Goal: Task Accomplishment & Management: Use online tool/utility

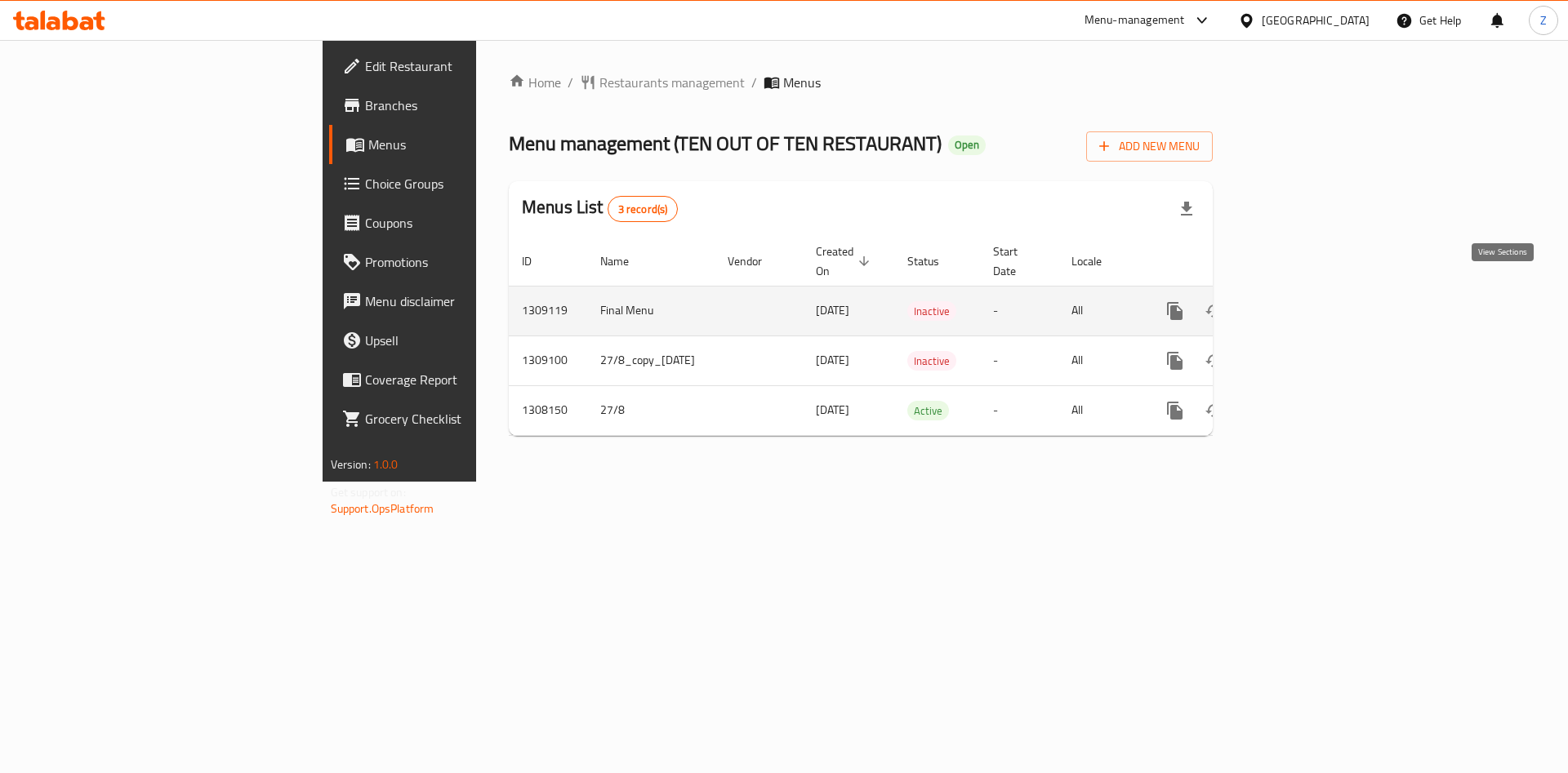
click at [1303, 301] on icon "enhanced table" at bounding box center [1292, 310] width 19 height 19
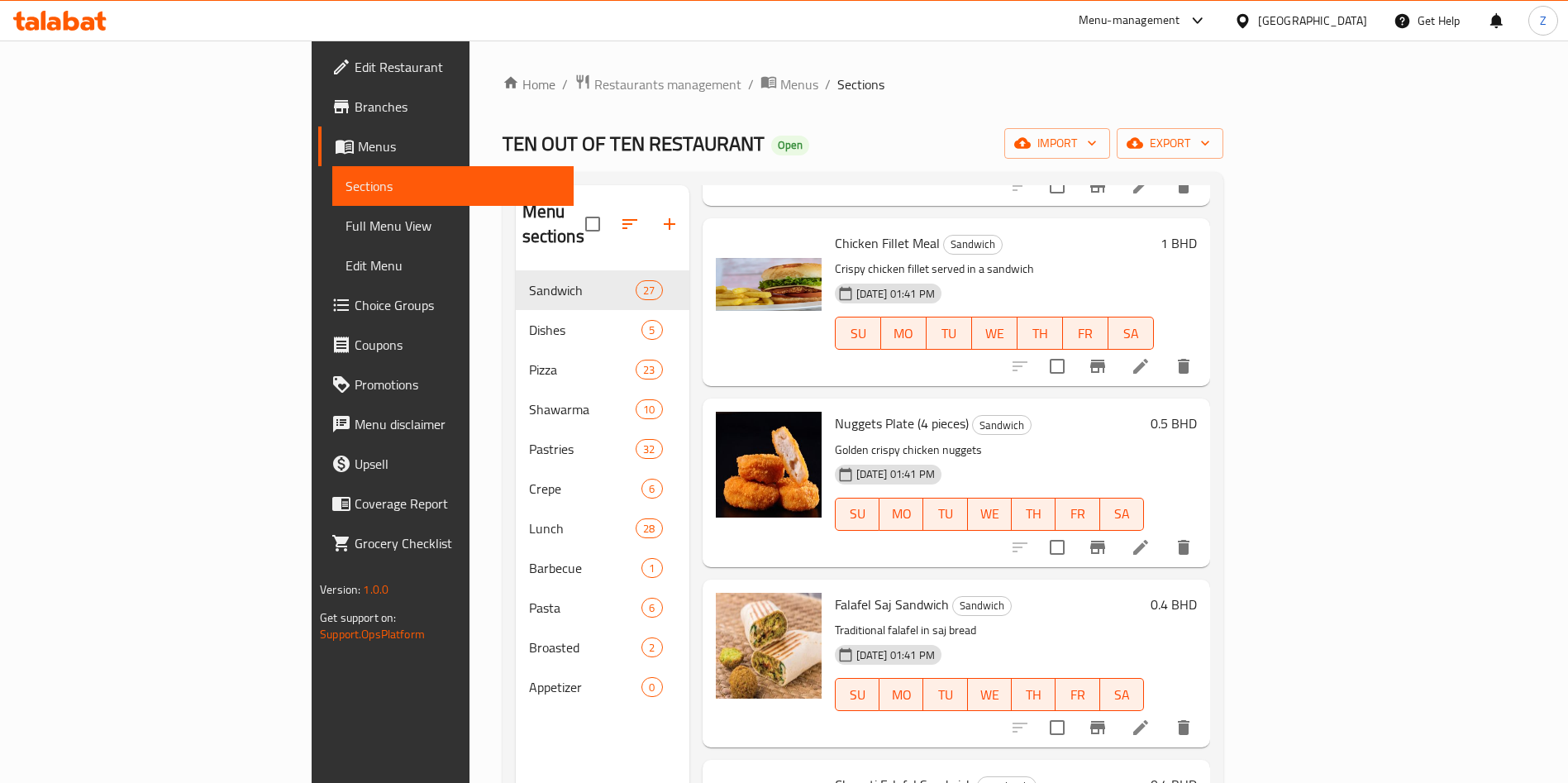
scroll to position [1117, 0]
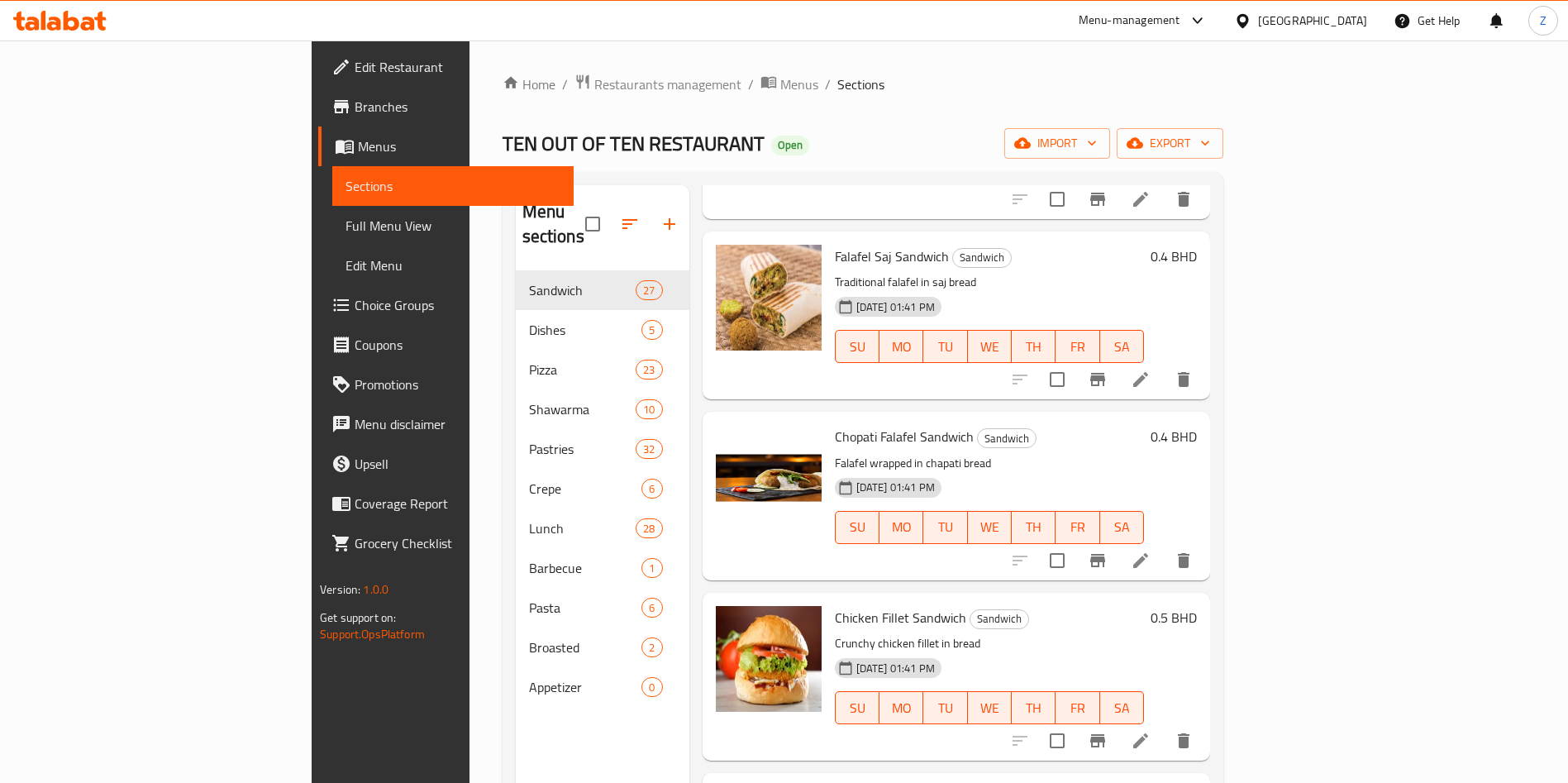
click at [516, 695] on div "Menu sections Sandwich 27 Dishes 5 Pizza 23 Shawarma 10 Pastries 32 Crepe 6 Lun…" at bounding box center [602, 576] width 174 height 783
drag, startPoint x: 450, startPoint y: 695, endPoint x: 372, endPoint y: 725, distance: 83.6
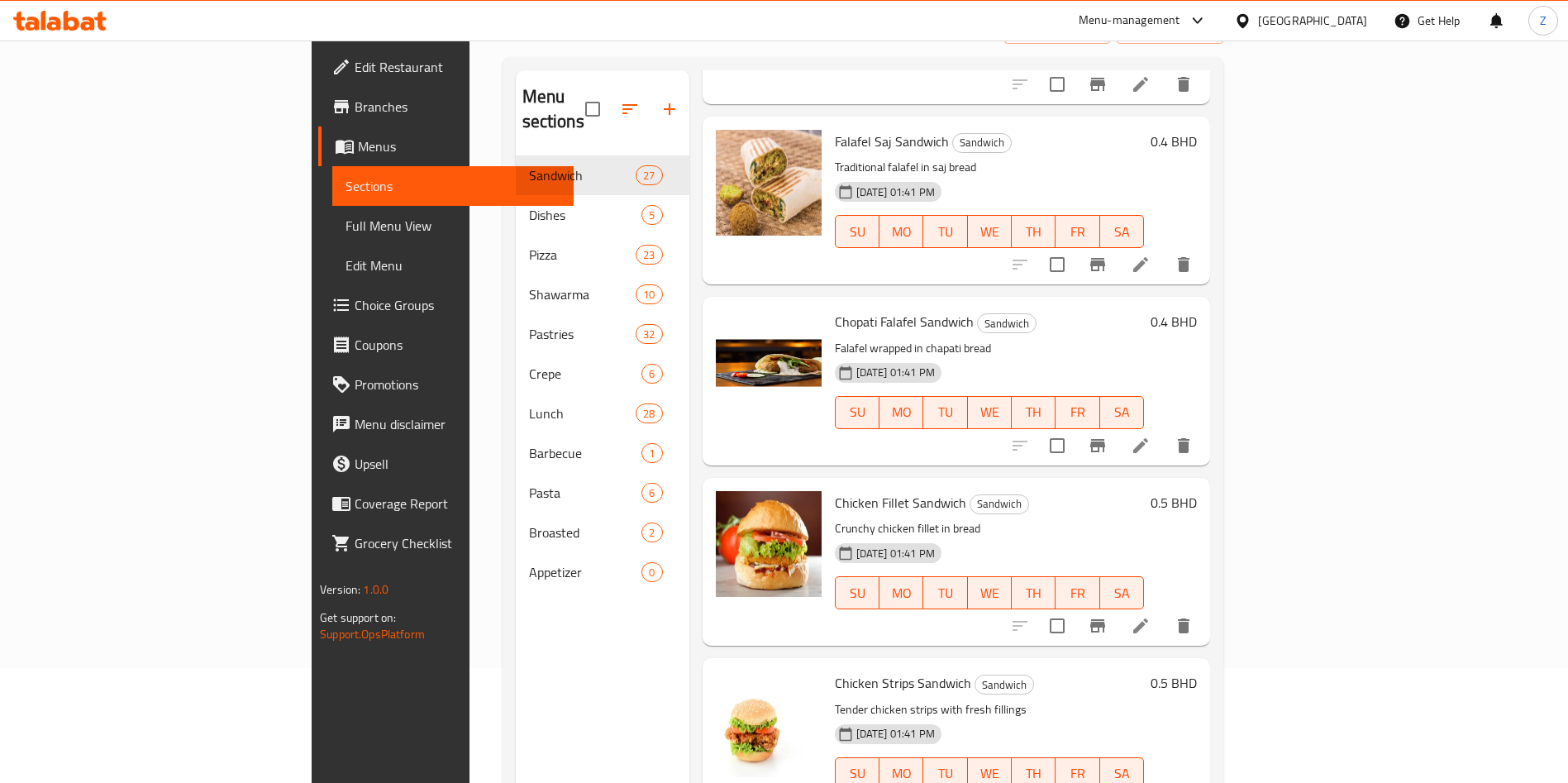
drag, startPoint x: 372, startPoint y: 725, endPoint x: 391, endPoint y: 723, distance: 19.1
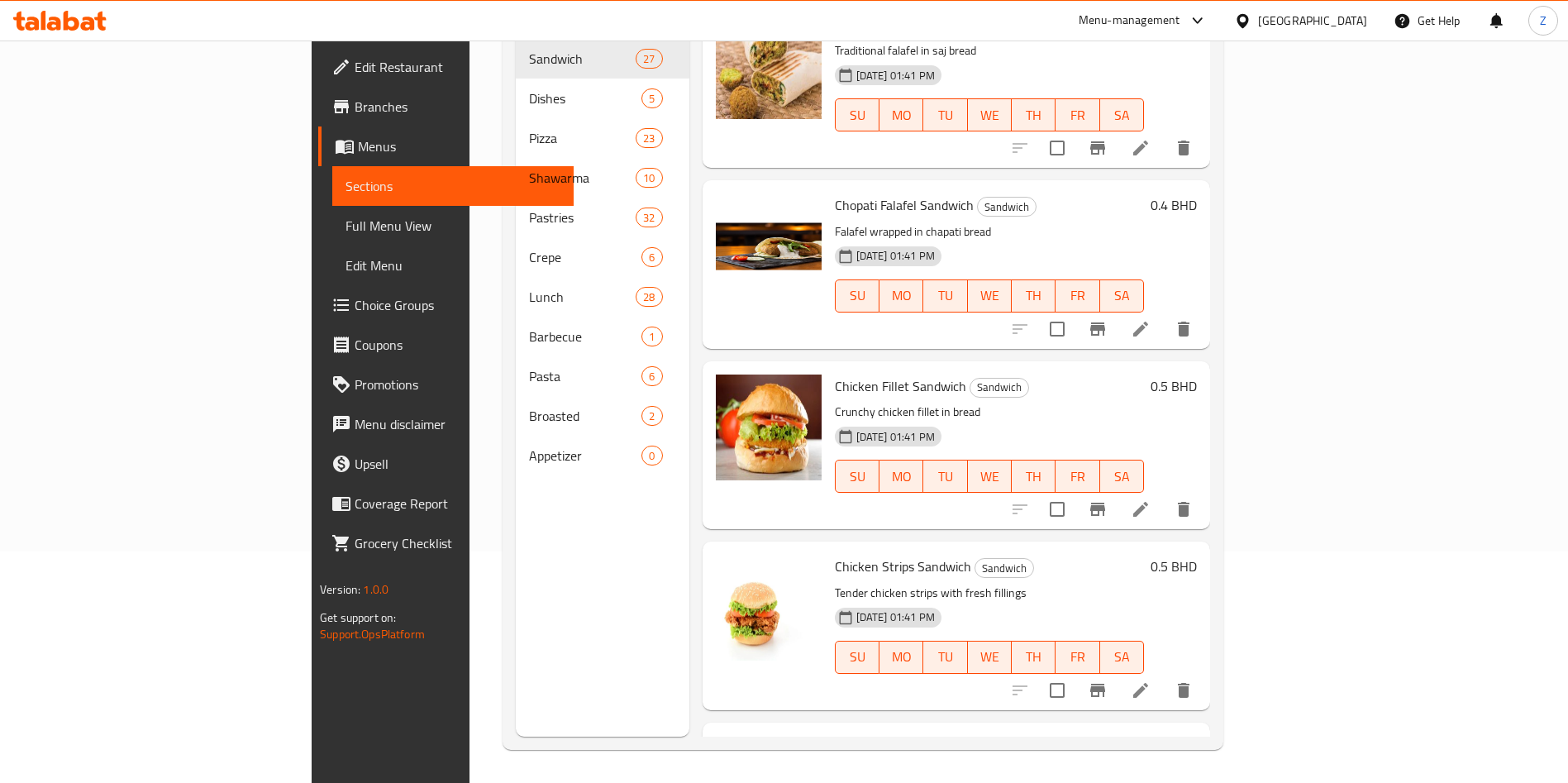
drag, startPoint x: 391, startPoint y: 723, endPoint x: 379, endPoint y: 762, distance: 40.8
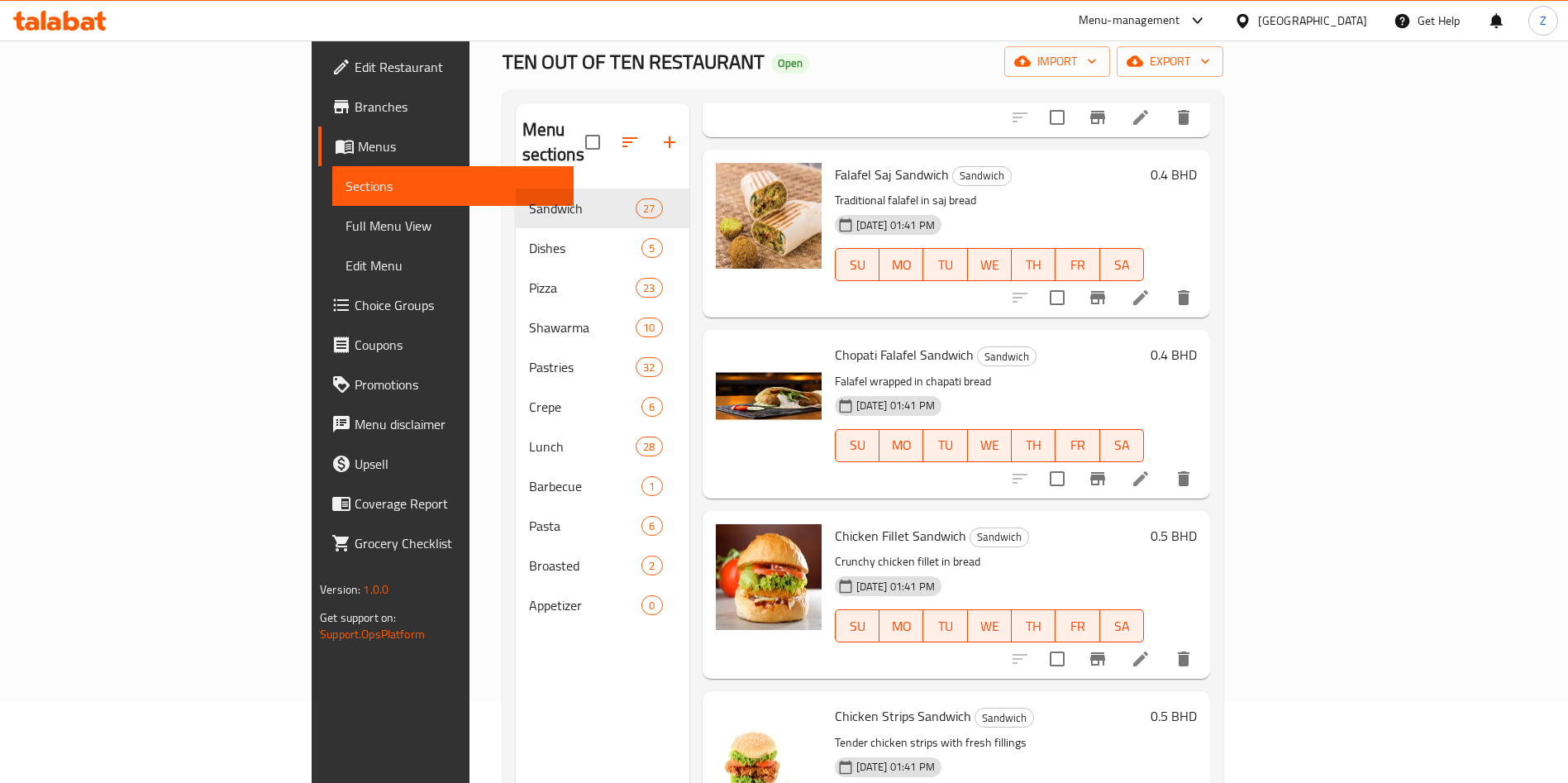
scroll to position [0, 0]
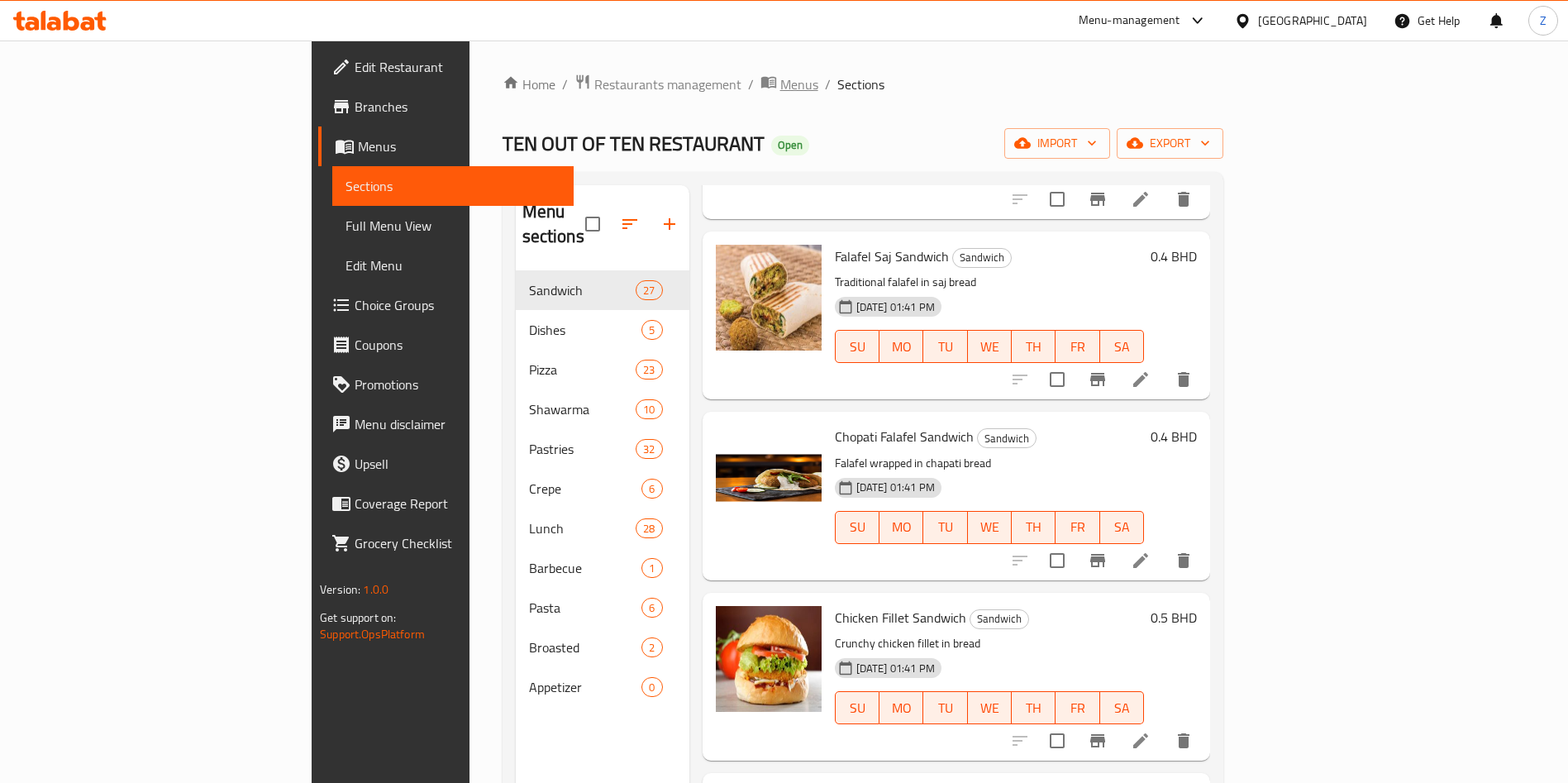
click at [780, 74] on span "Menus" at bounding box center [798, 83] width 38 height 19
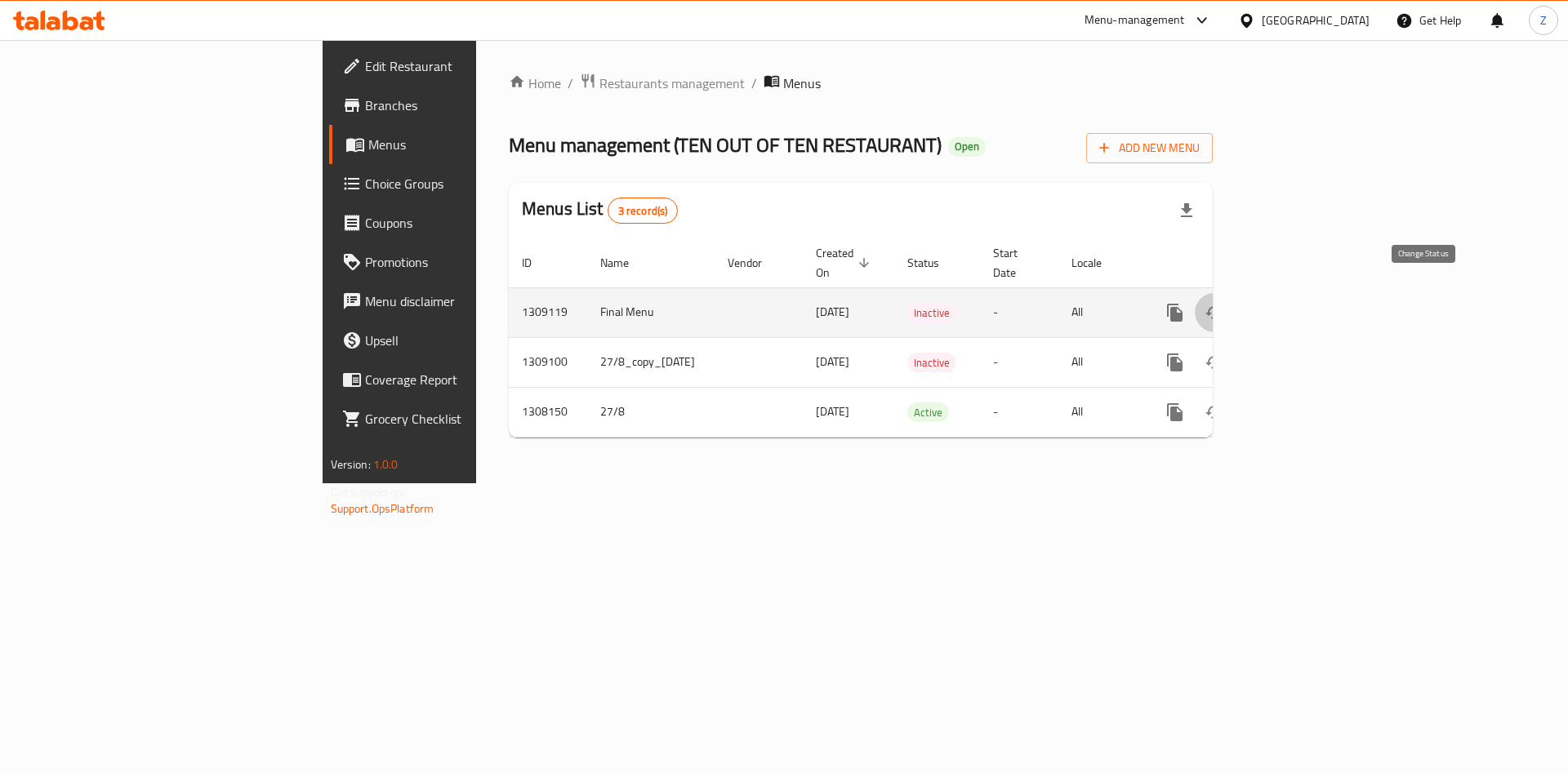
click at [1225, 303] on icon "enhanced table" at bounding box center [1214, 312] width 19 height 19
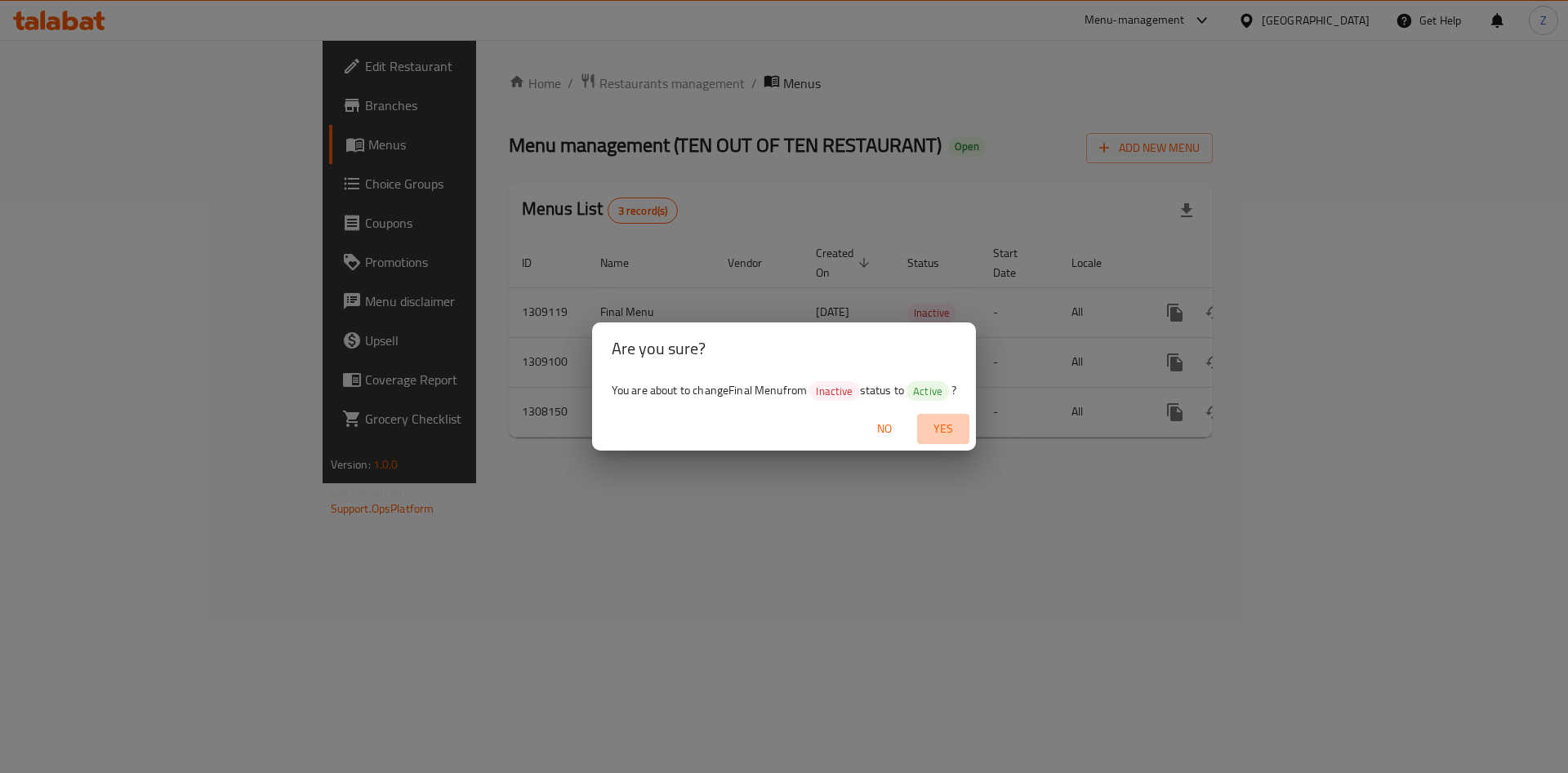
drag, startPoint x: 938, startPoint y: 425, endPoint x: 1078, endPoint y: 430, distance: 140.1
click at [939, 425] on span "Yes" at bounding box center [943, 429] width 39 height 20
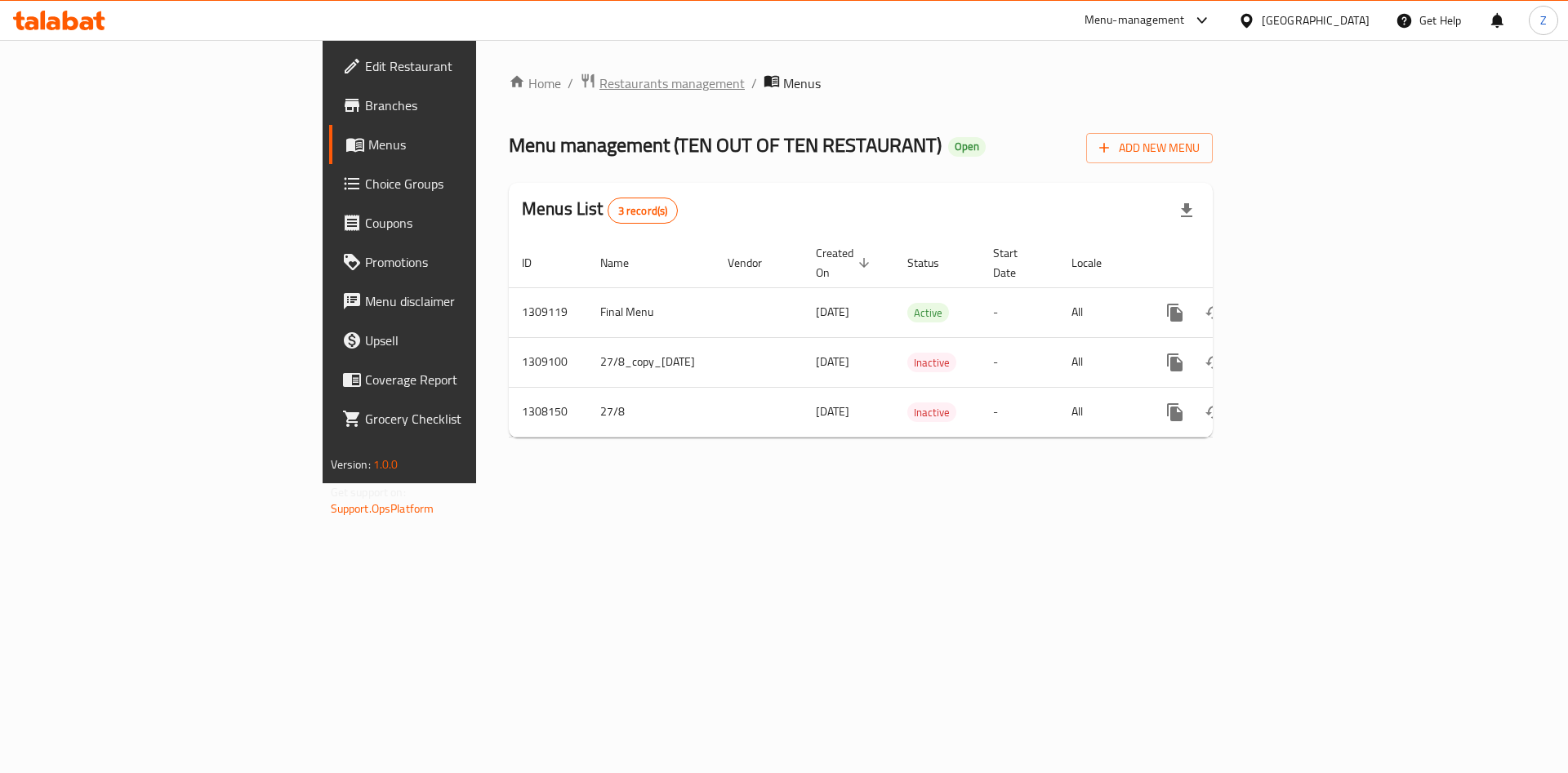
click at [600, 81] on span "Restaurants management" at bounding box center [672, 82] width 145 height 19
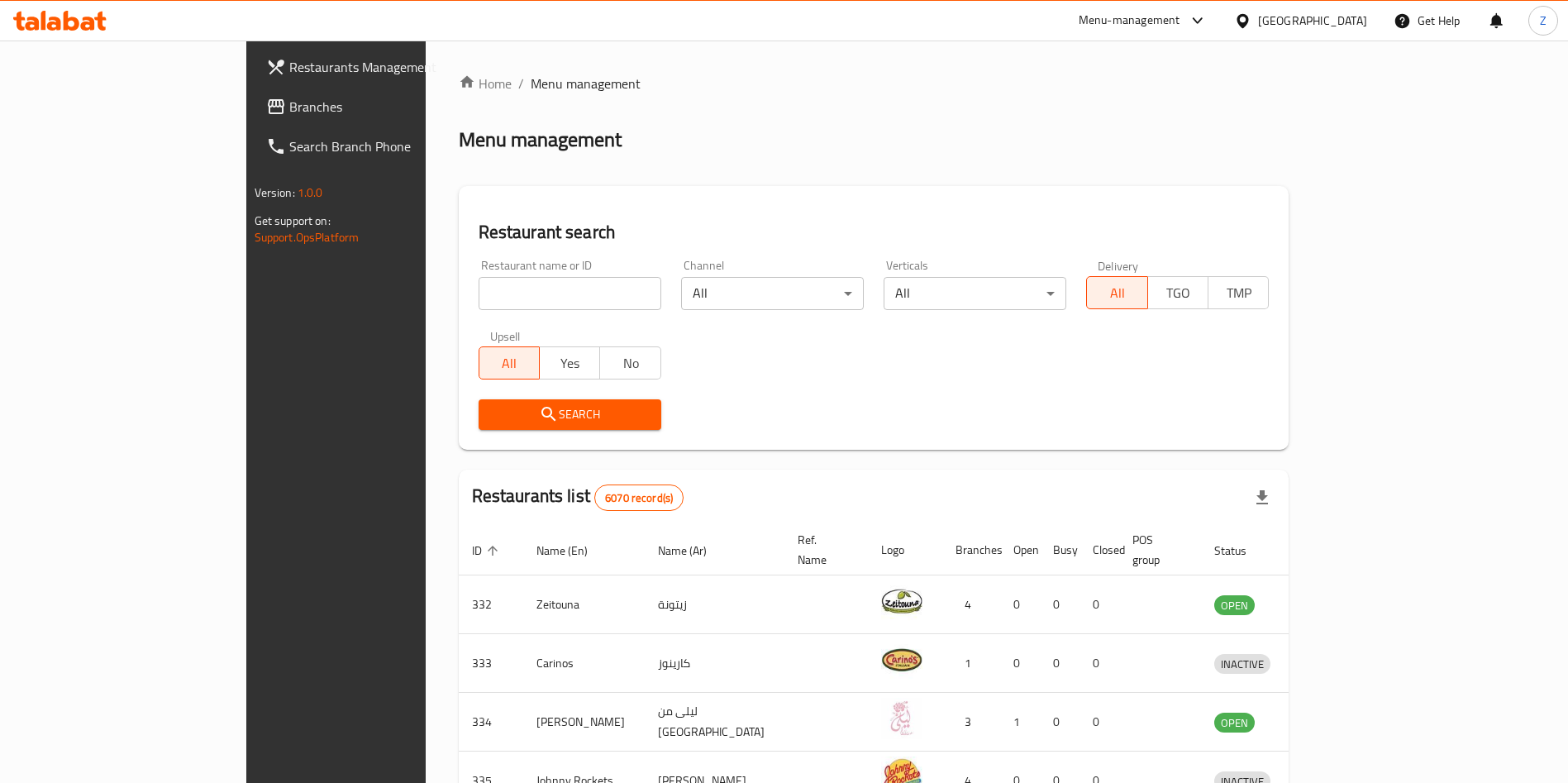
click at [479, 295] on input "search" at bounding box center [570, 294] width 183 height 33
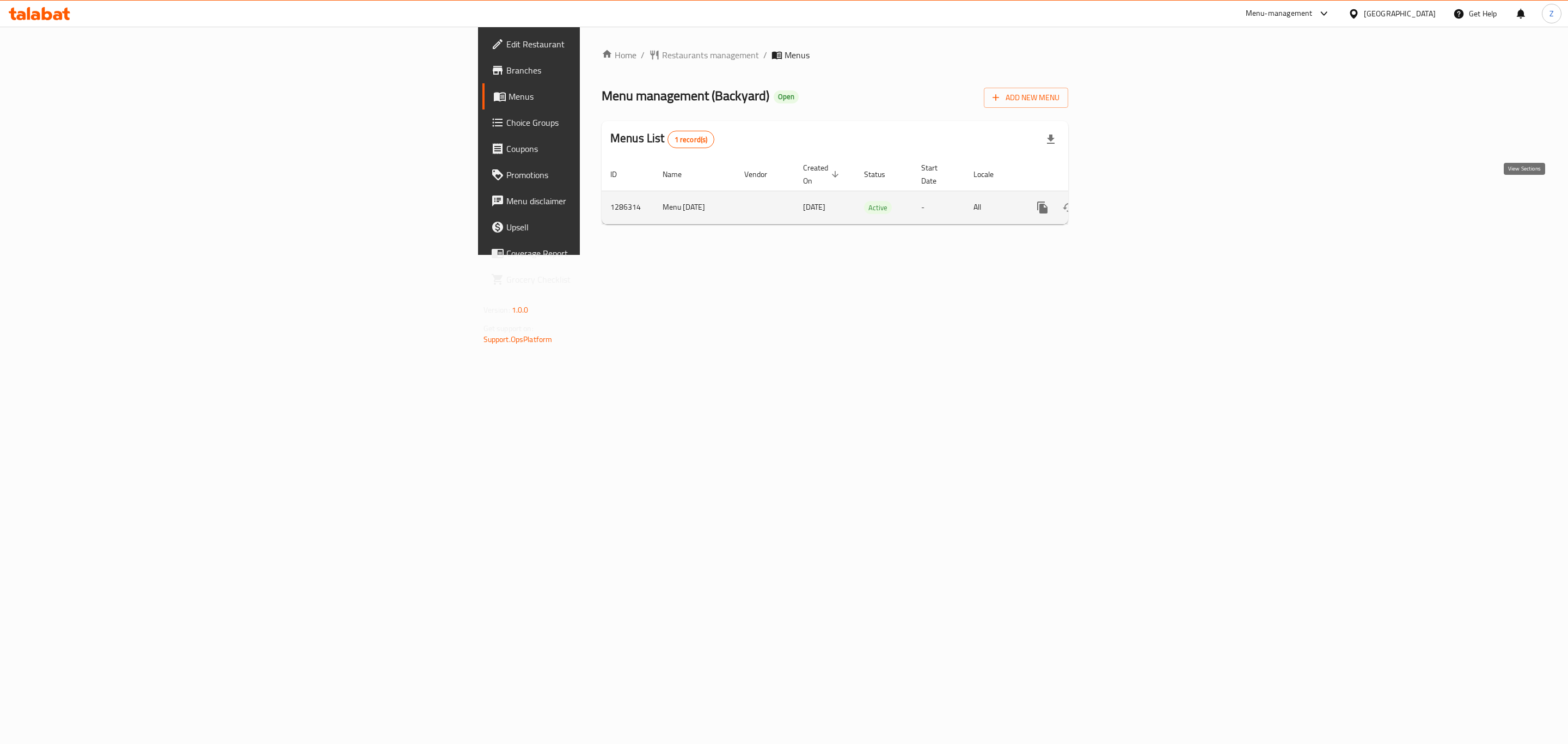
click at [1126, 203] on icon "enhanced table" at bounding box center [1121, 208] width 10 height 10
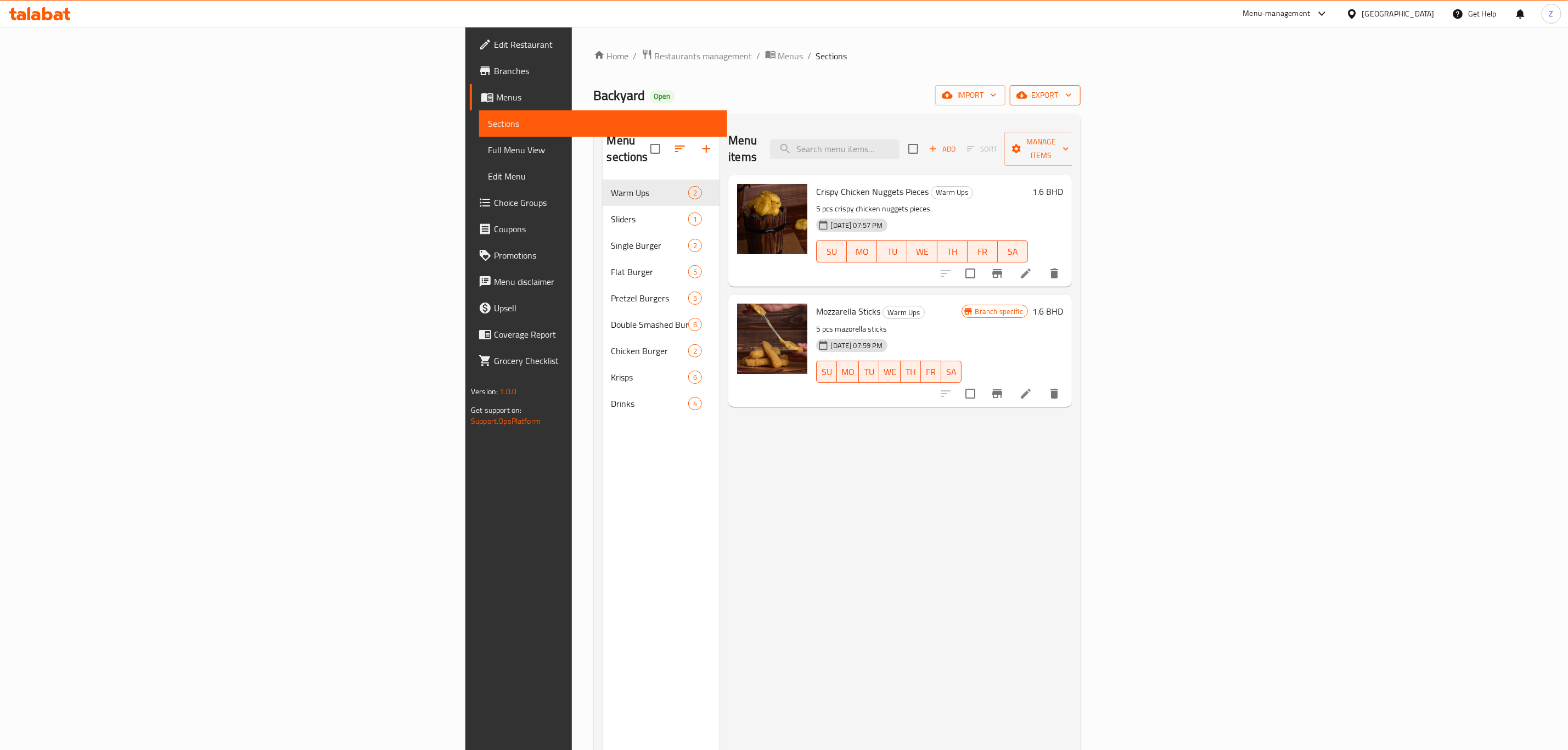
click at [1072, 98] on span "export" at bounding box center [1045, 95] width 53 height 14
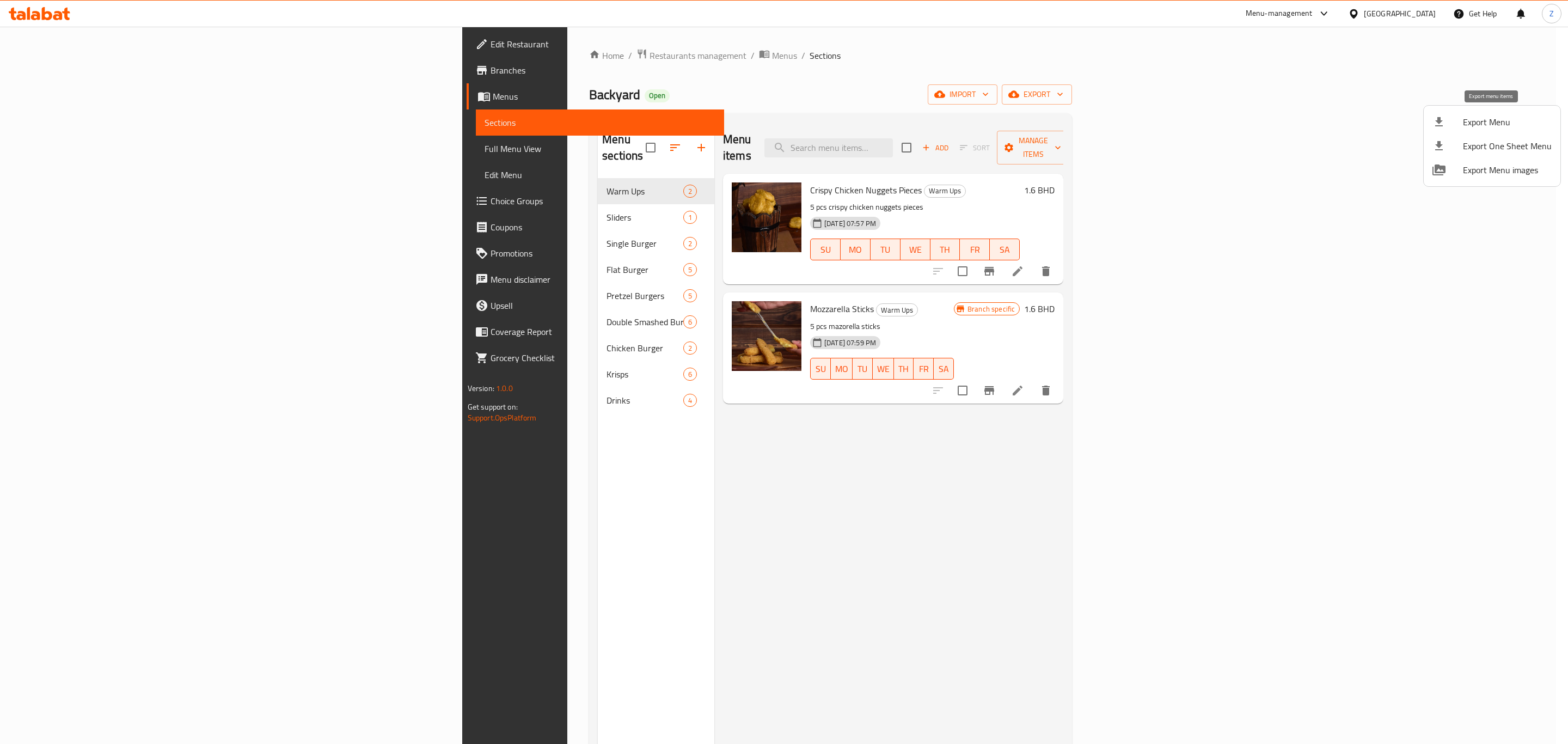
click at [1477, 127] on span "Export Menu" at bounding box center [1507, 122] width 89 height 13
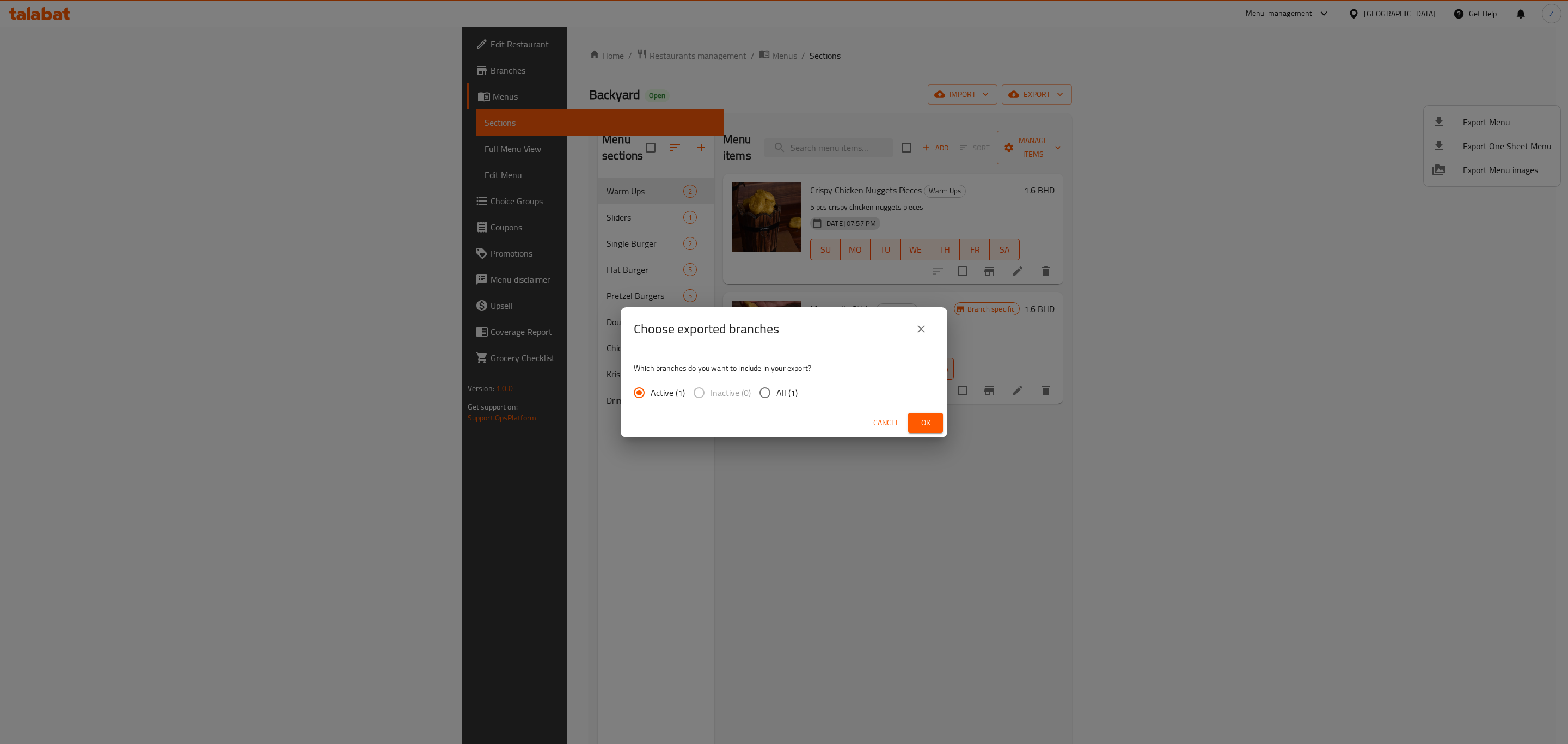
click at [929, 416] on span "Ok" at bounding box center [925, 423] width 18 height 13
